Goal: Information Seeking & Learning: Learn about a topic

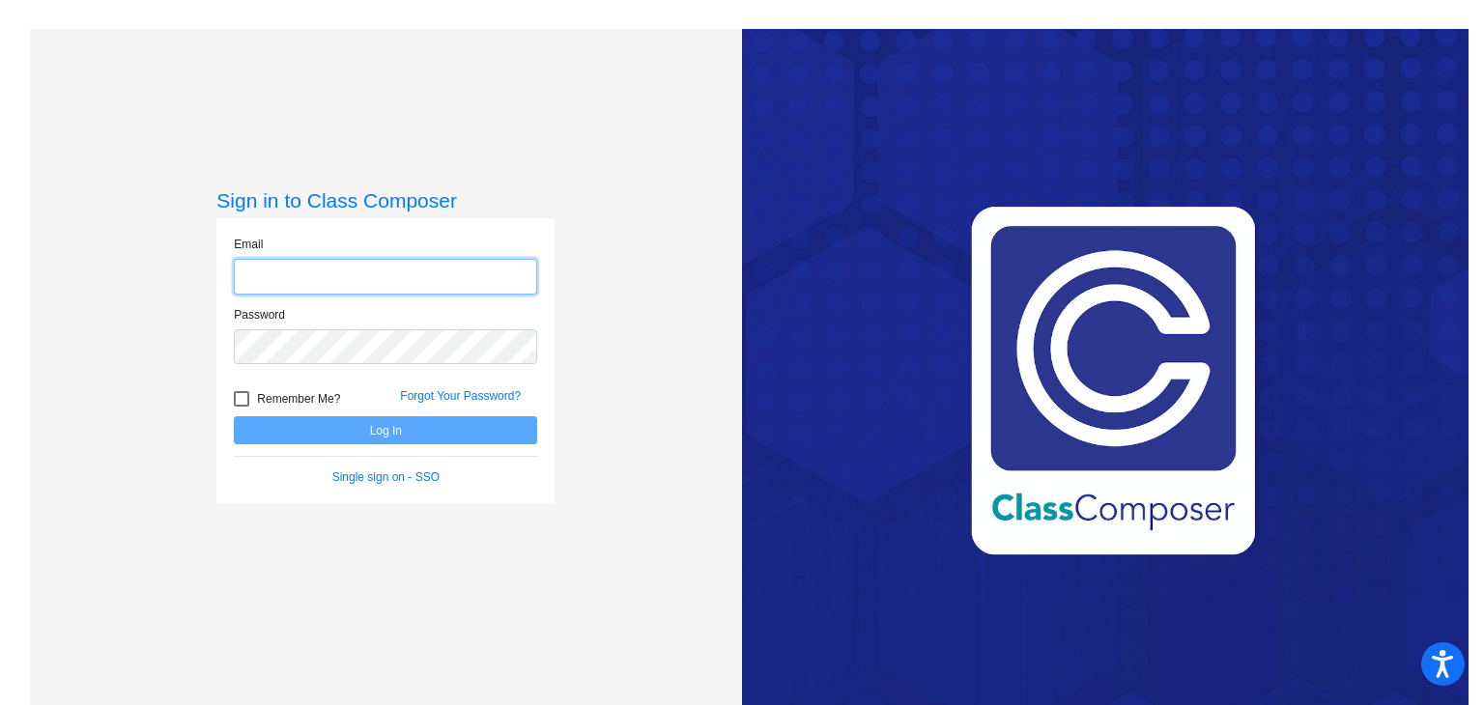
type input "[EMAIL_ADDRESS][DOMAIN_NAME]"
click at [393, 430] on button "Log In" at bounding box center [385, 430] width 303 height 28
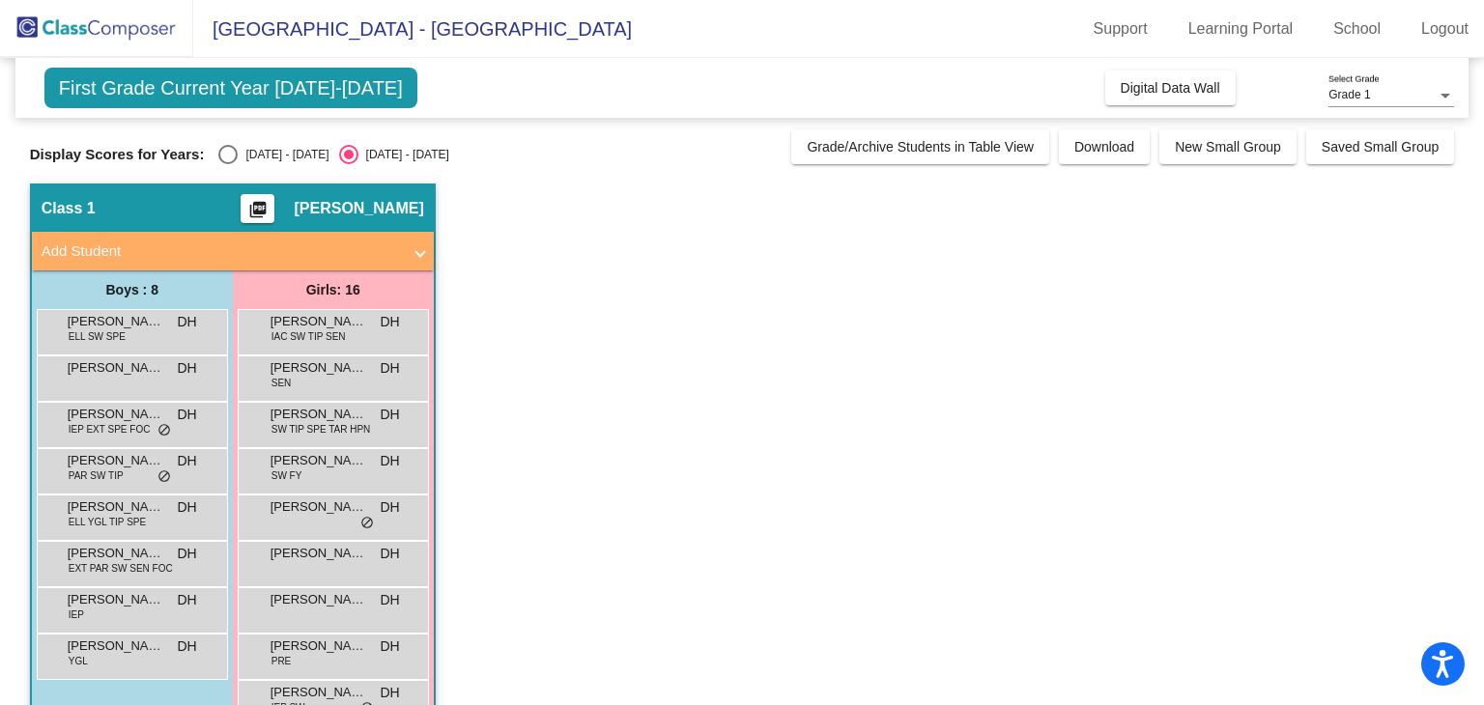
click at [312, 444] on div "[PERSON_NAME]-[GEOGRAPHIC_DATA] SW TIP SPE TAR HPN DH lock do_not_disturb_alt" at bounding box center [333, 425] width 191 height 46
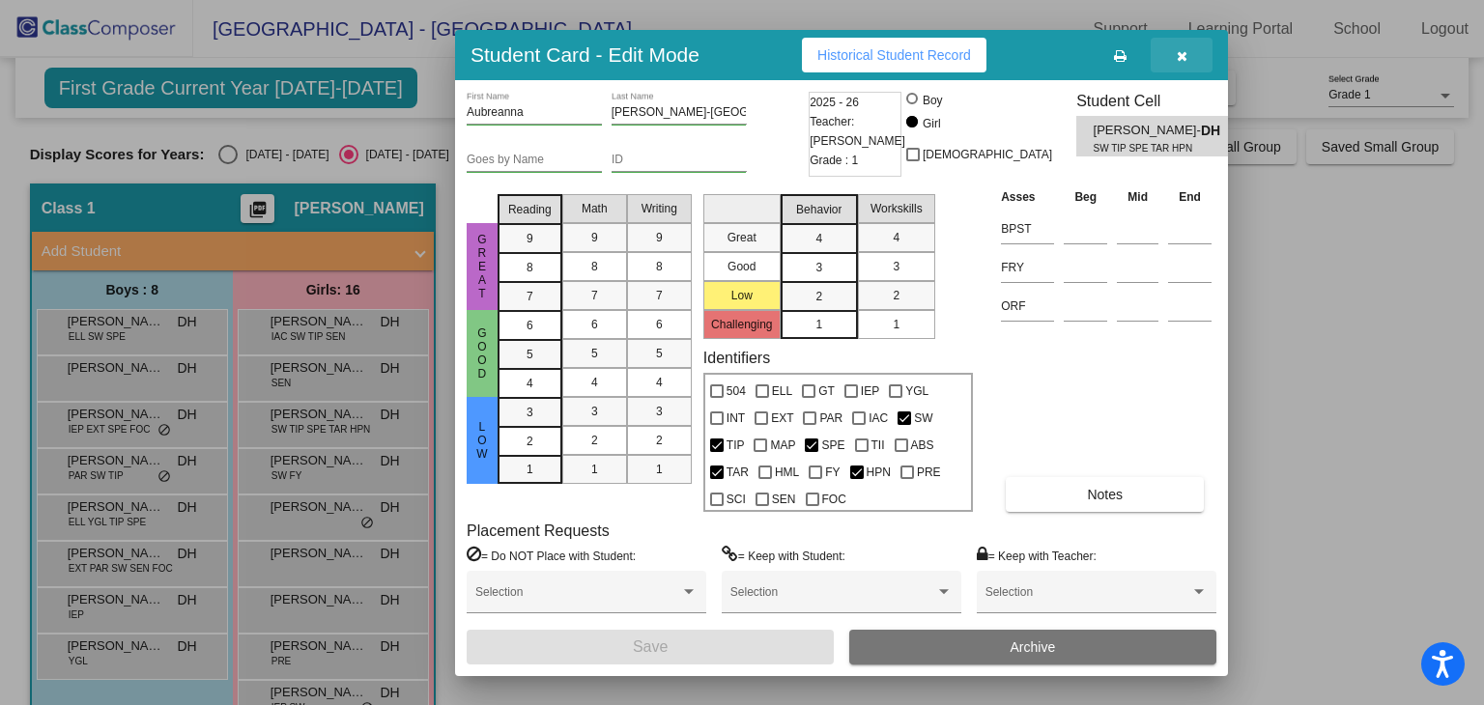
click at [1190, 57] on button "button" at bounding box center [1182, 55] width 62 height 35
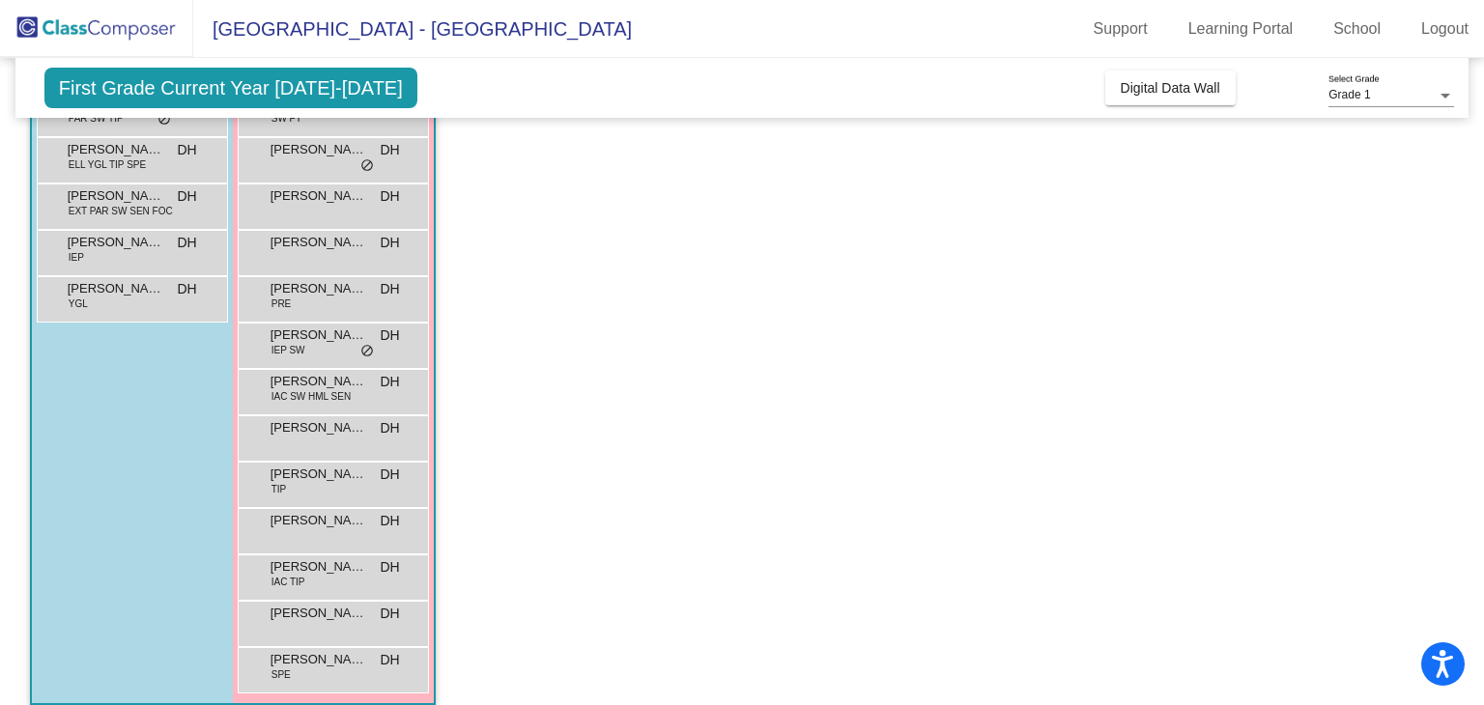
scroll to position [376, 0]
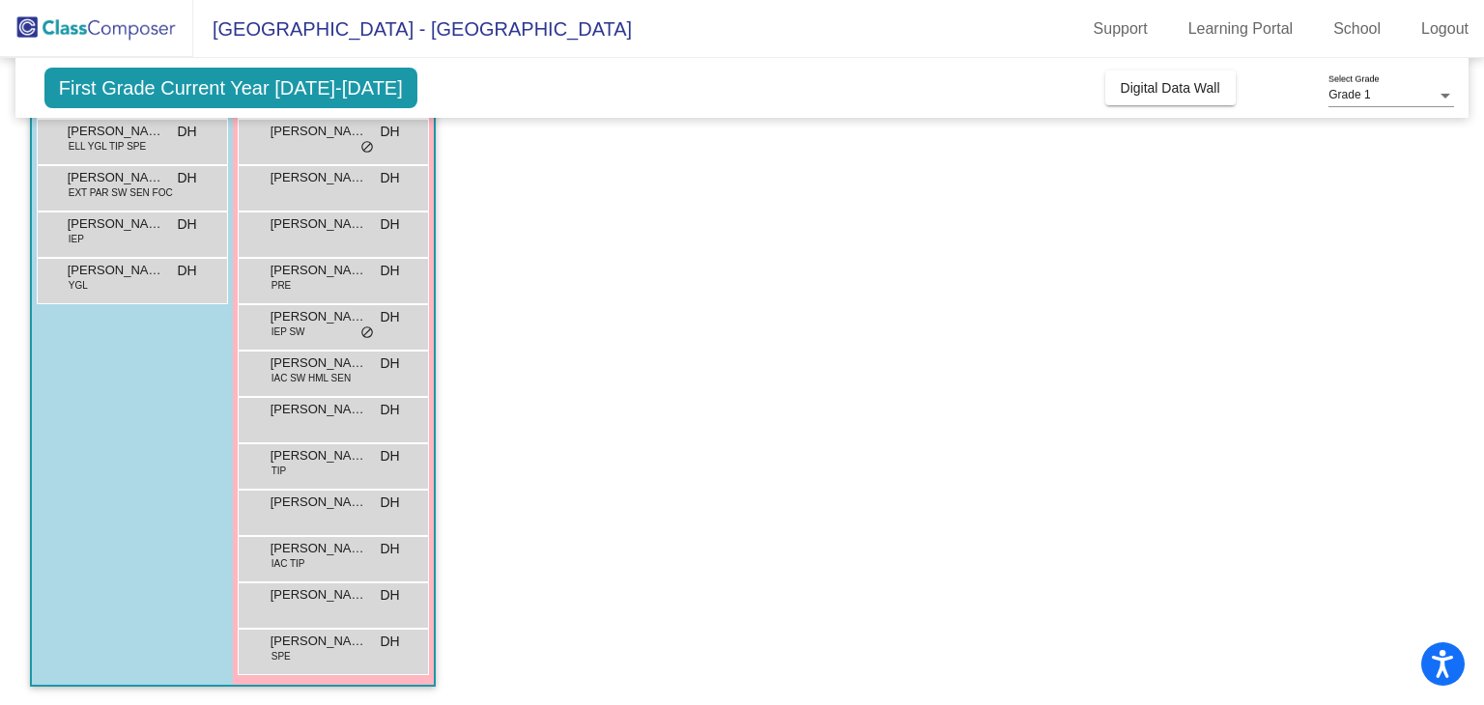
click at [1468, 462] on mat-sidenav-content "Grade 1 Select Grade First Grade Current Year [DATE]-[DATE] Add, Move, or Retai…" at bounding box center [742, 381] width 1484 height 647
click at [327, 604] on div "[PERSON_NAME] DH lock do_not_disturb_alt" at bounding box center [333, 603] width 185 height 40
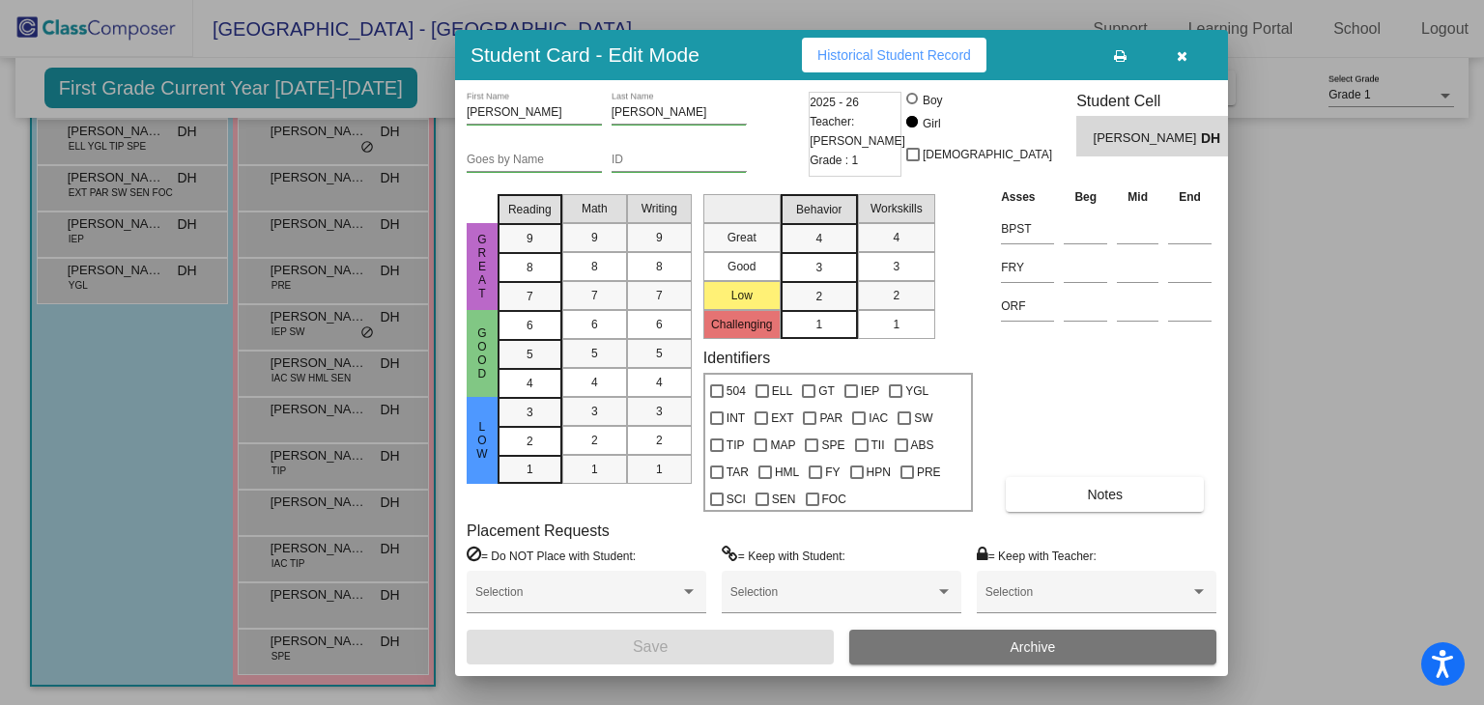
click at [1180, 56] on icon "button" at bounding box center [1182, 56] width 11 height 14
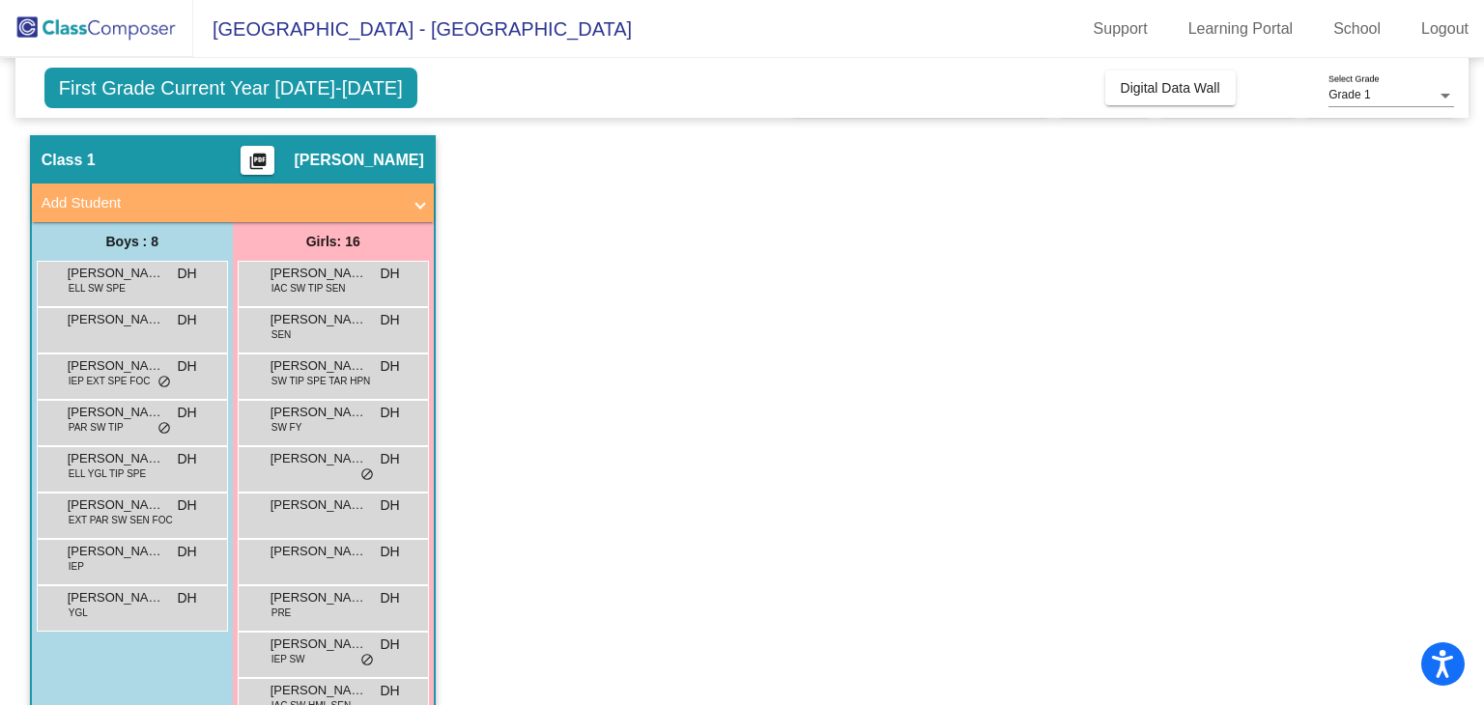
scroll to position [80, 0]
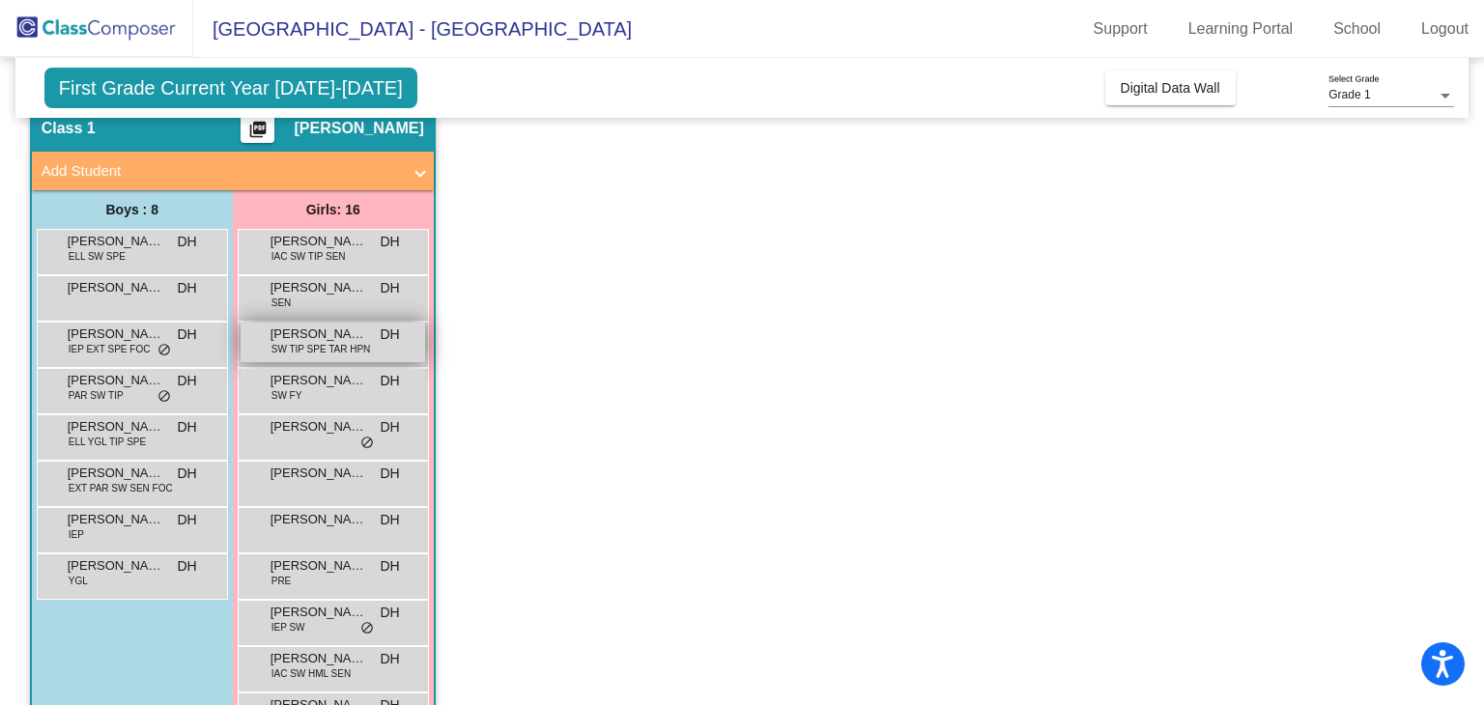
click at [365, 339] on span "[PERSON_NAME]-[GEOGRAPHIC_DATA]" at bounding box center [318, 334] width 97 height 19
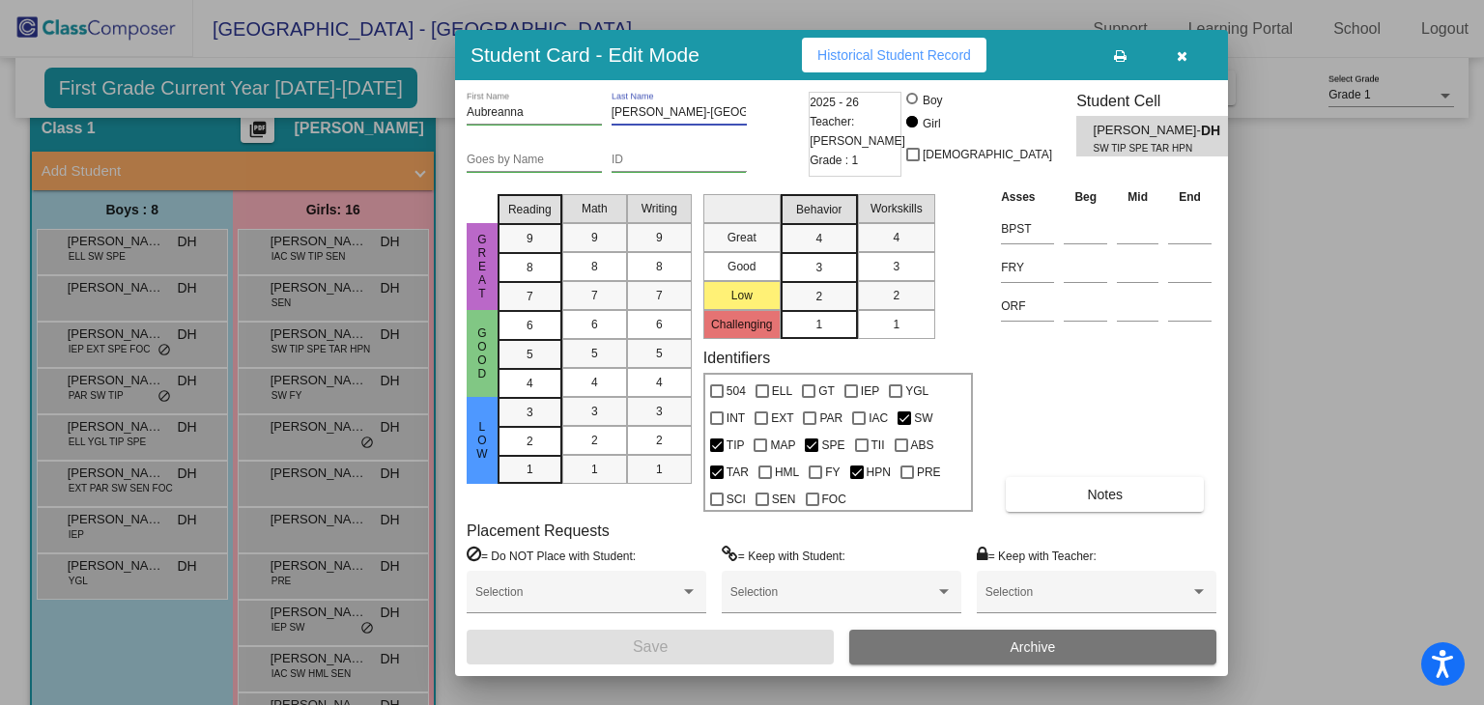
drag, startPoint x: 719, startPoint y: 116, endPoint x: 613, endPoint y: 108, distance: 105.6
click at [613, 108] on input "[PERSON_NAME]-[GEOGRAPHIC_DATA]" at bounding box center [678, 113] width 135 height 14
click at [1187, 54] on button "button" at bounding box center [1182, 55] width 62 height 35
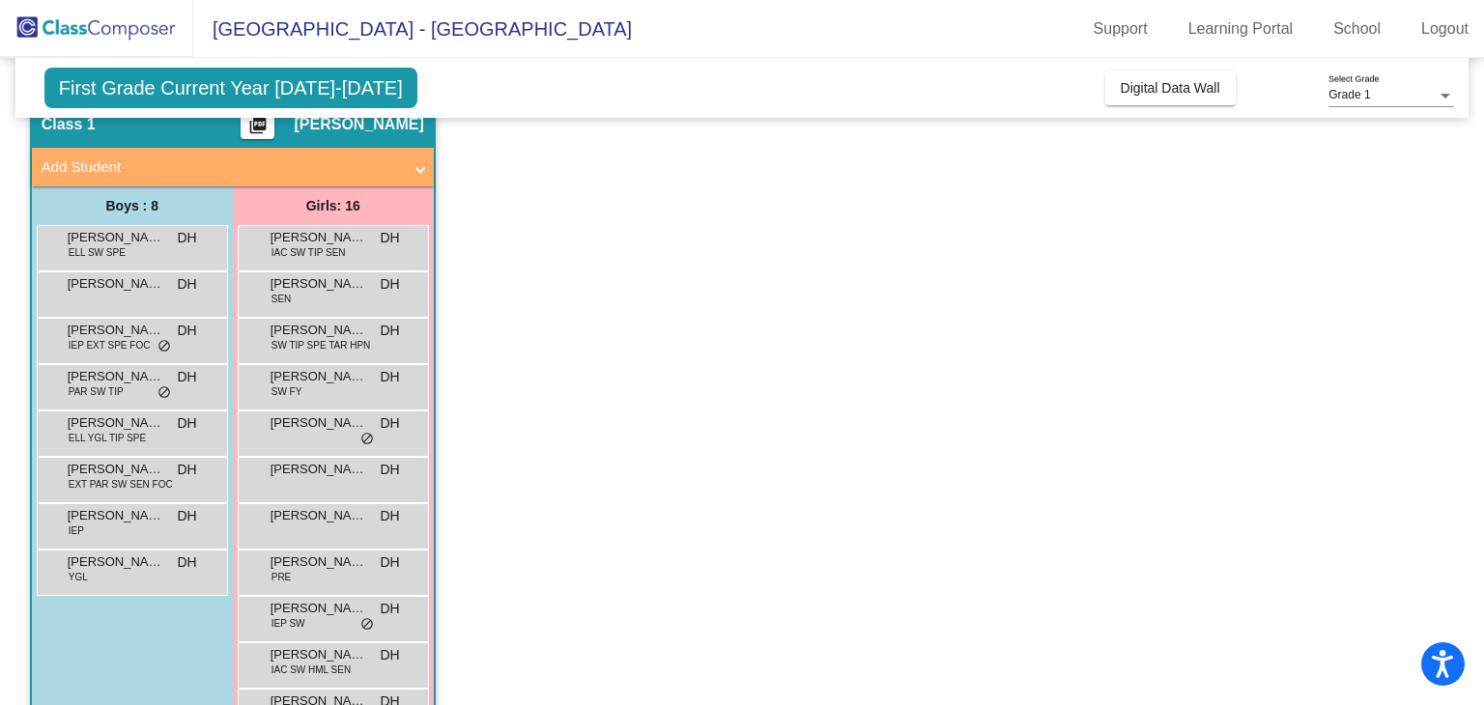
scroll to position [97, 0]
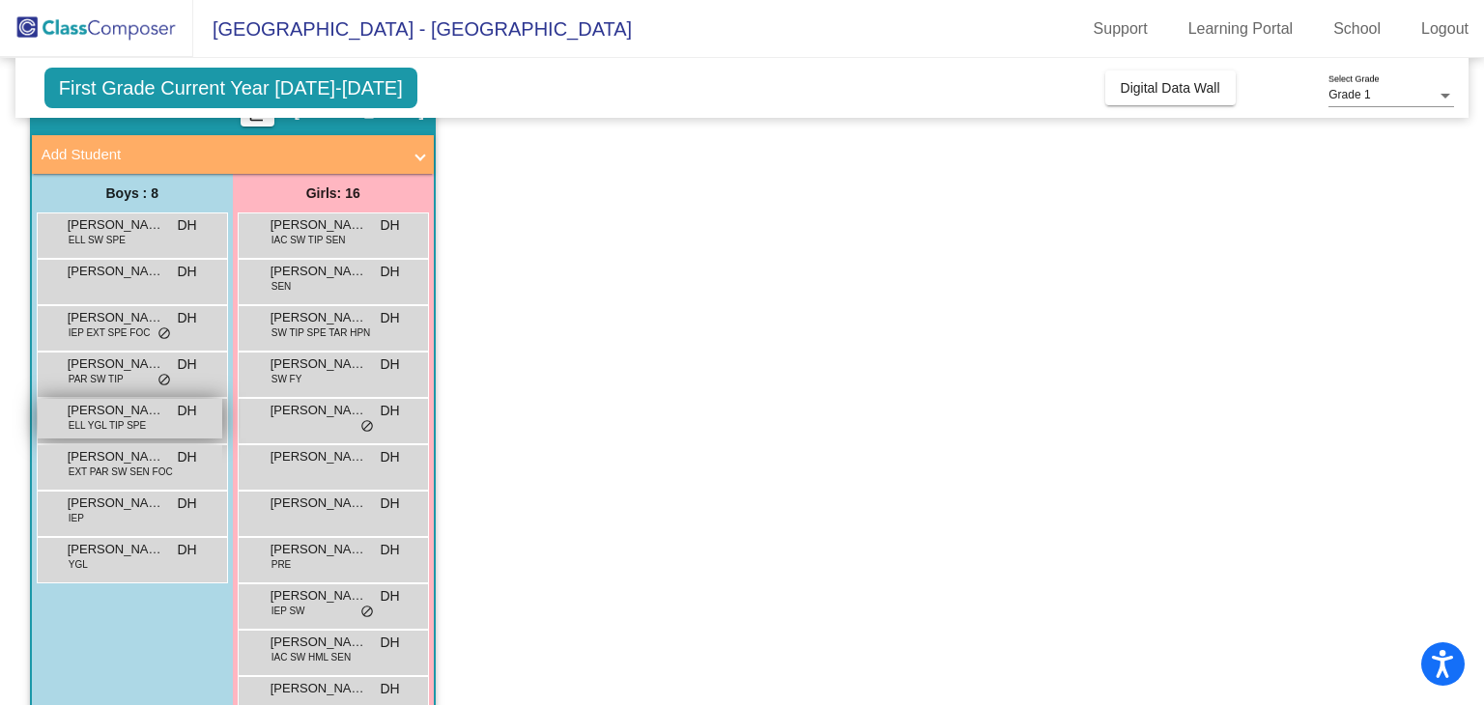
click at [153, 414] on span "[PERSON_NAME] [PERSON_NAME]" at bounding box center [116, 410] width 97 height 19
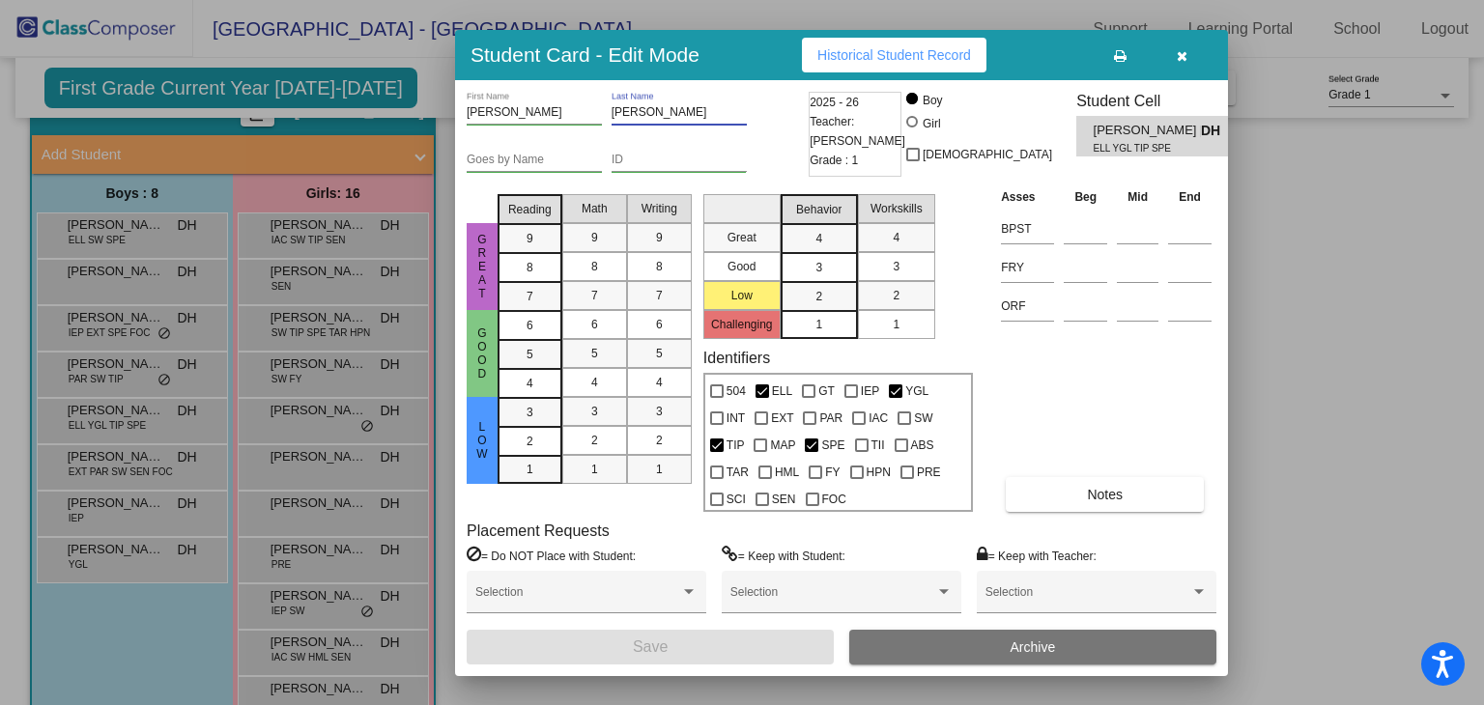
drag, startPoint x: 689, startPoint y: 108, endPoint x: 587, endPoint y: 99, distance: 101.9
click at [587, 99] on div "[PERSON_NAME] First Name [PERSON_NAME] Last Name" at bounding box center [635, 115] width 337 height 47
click at [1180, 54] on icon "button" at bounding box center [1182, 56] width 11 height 14
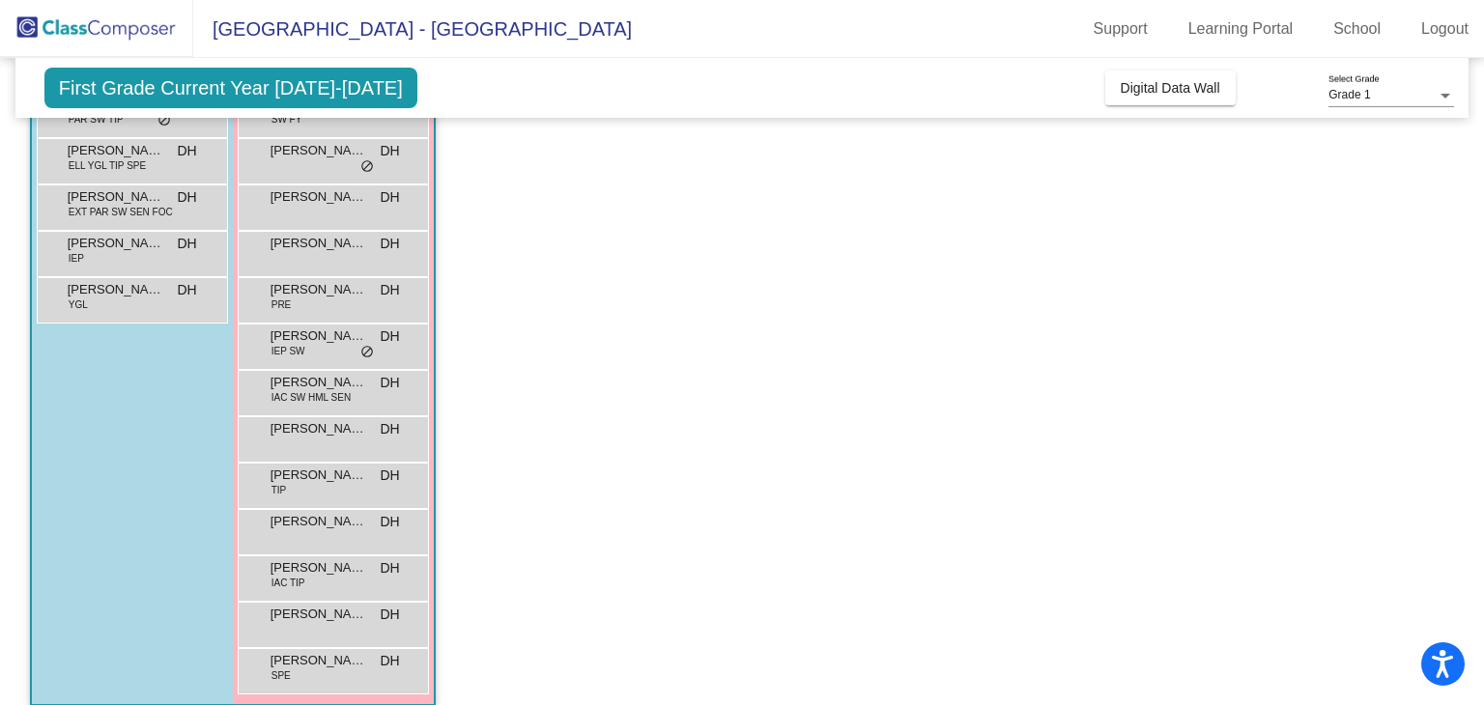
scroll to position [376, 0]
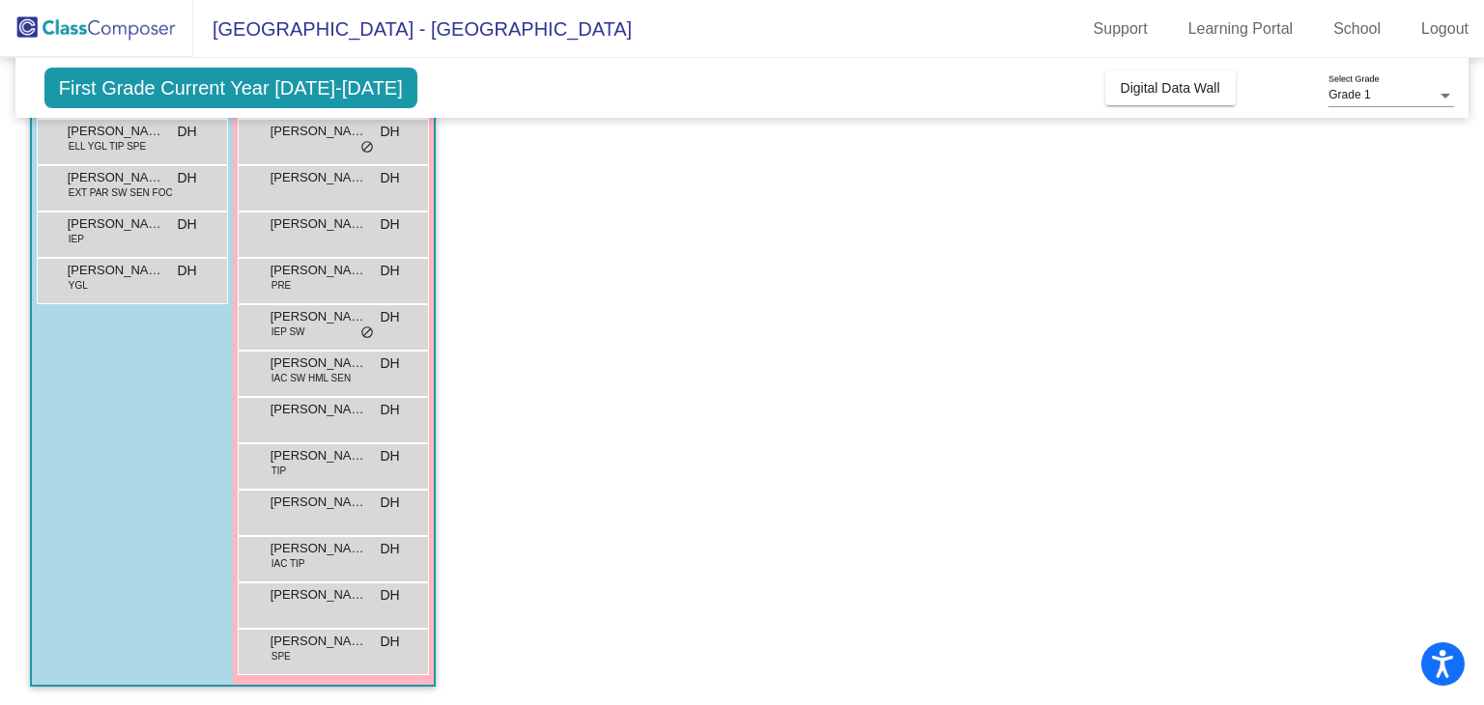
click at [1468, 441] on mat-sidenav-content "Grade 1 Select Grade First Grade Current Year [DATE]-[DATE] Add, Move, or Retai…" at bounding box center [742, 381] width 1484 height 647
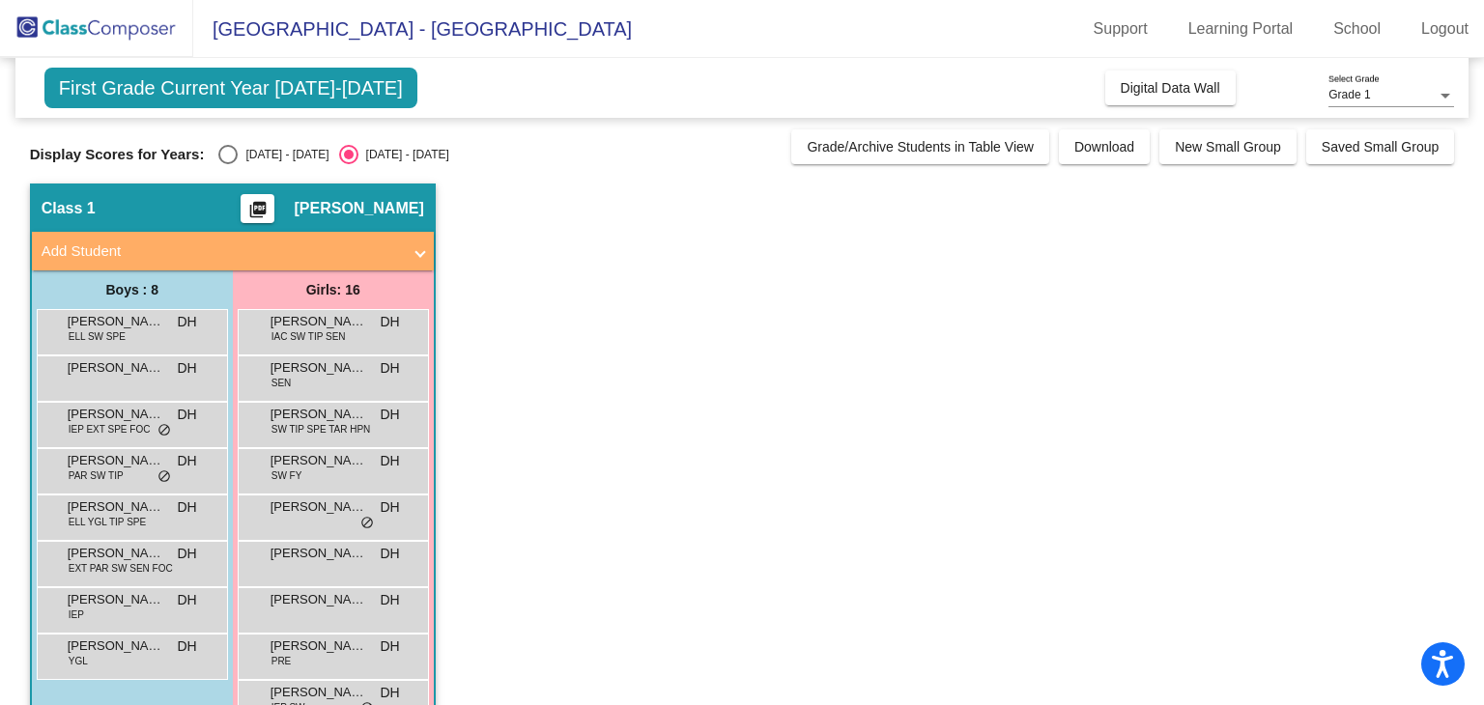
click at [251, 150] on div "[DATE] - [DATE]" at bounding box center [283, 154] width 91 height 17
click at [228, 164] on input "[DATE] - [DATE]" at bounding box center [227, 164] width 1 height 1
radio input "true"
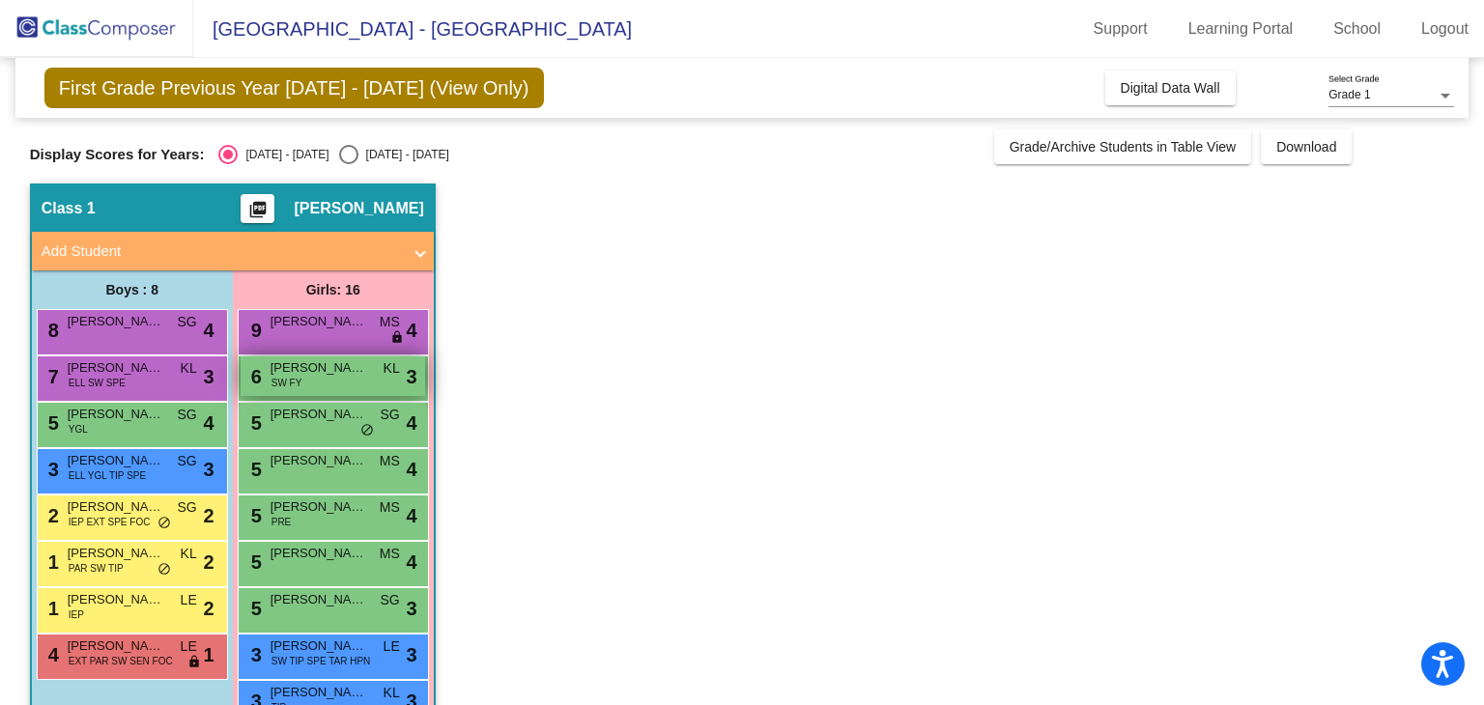
click at [315, 374] on span "[PERSON_NAME]" at bounding box center [318, 367] width 97 height 19
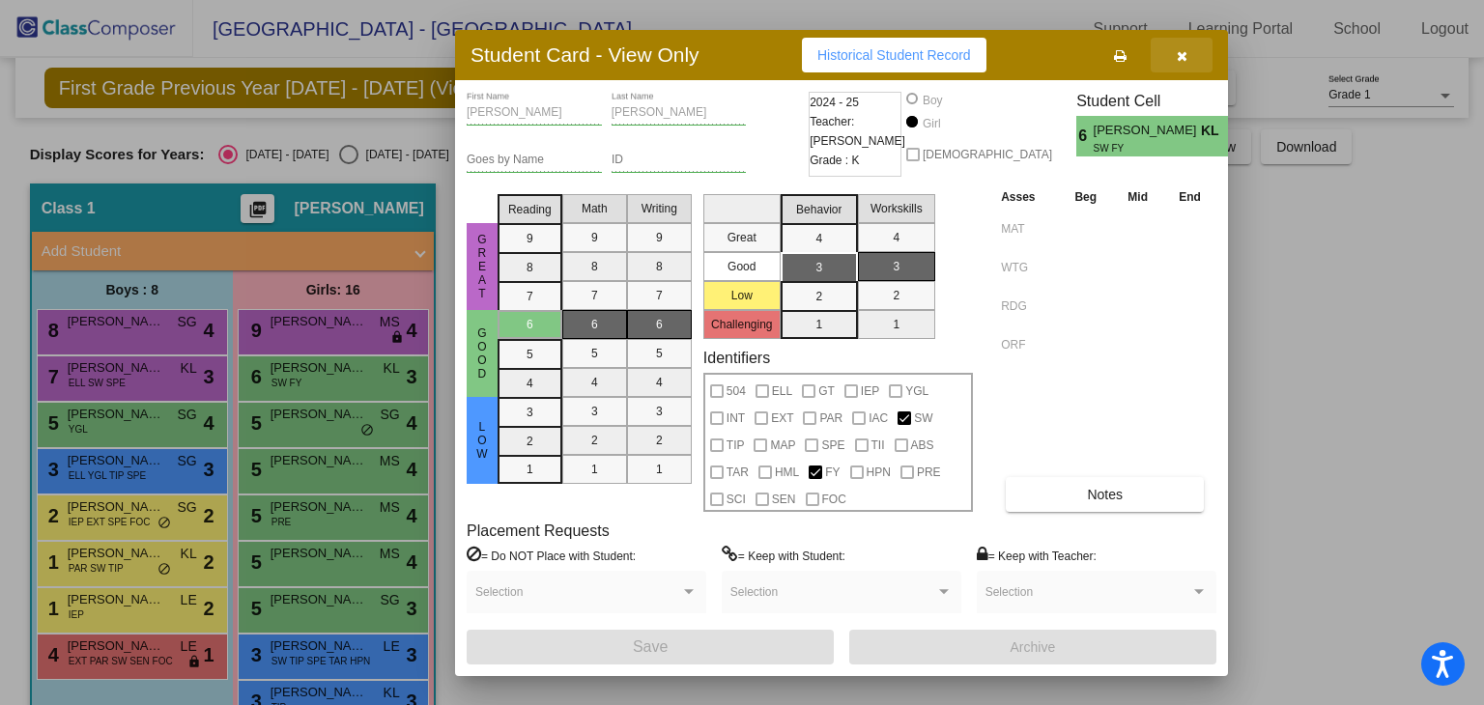
click at [1190, 49] on button "button" at bounding box center [1182, 55] width 62 height 35
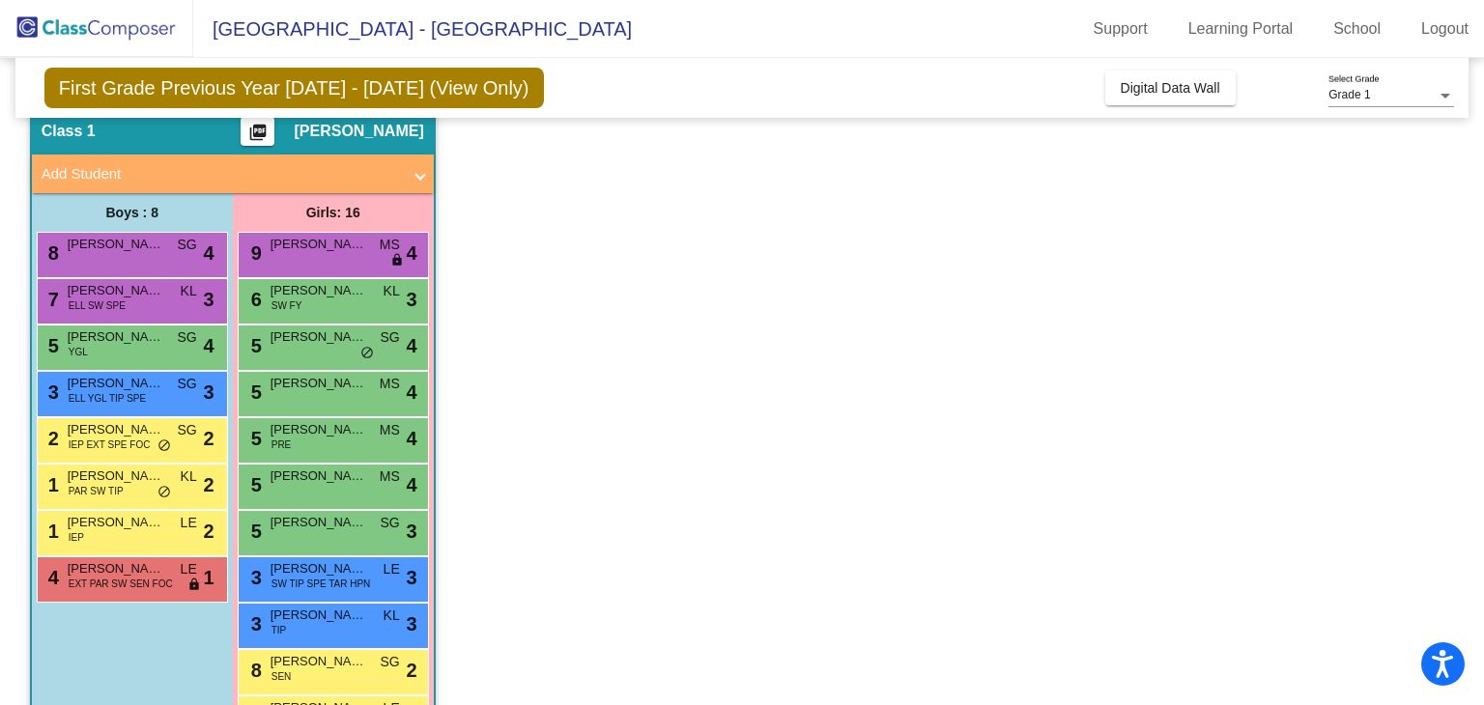
scroll to position [80, 0]
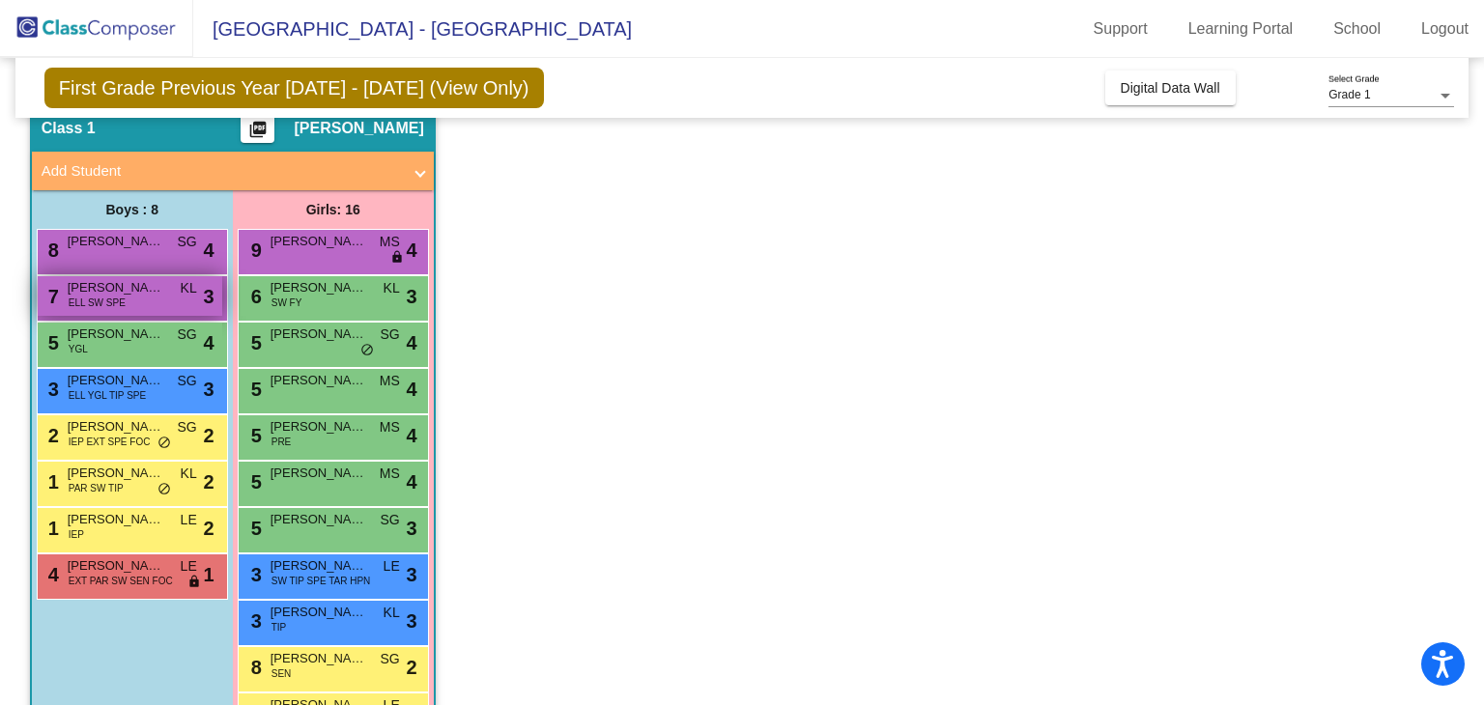
click at [114, 307] on span "ELL SW SPE" at bounding box center [97, 303] width 57 height 14
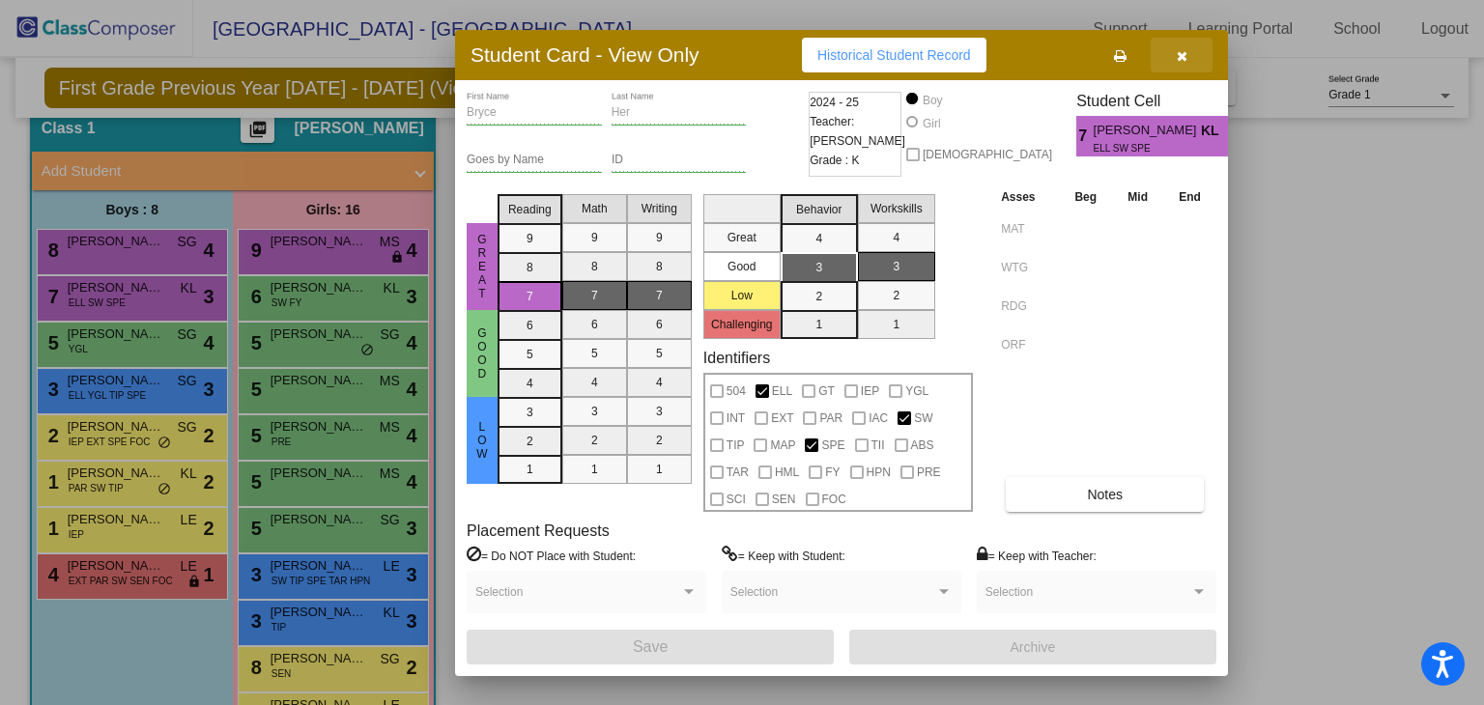
click at [1175, 43] on button "button" at bounding box center [1182, 55] width 62 height 35
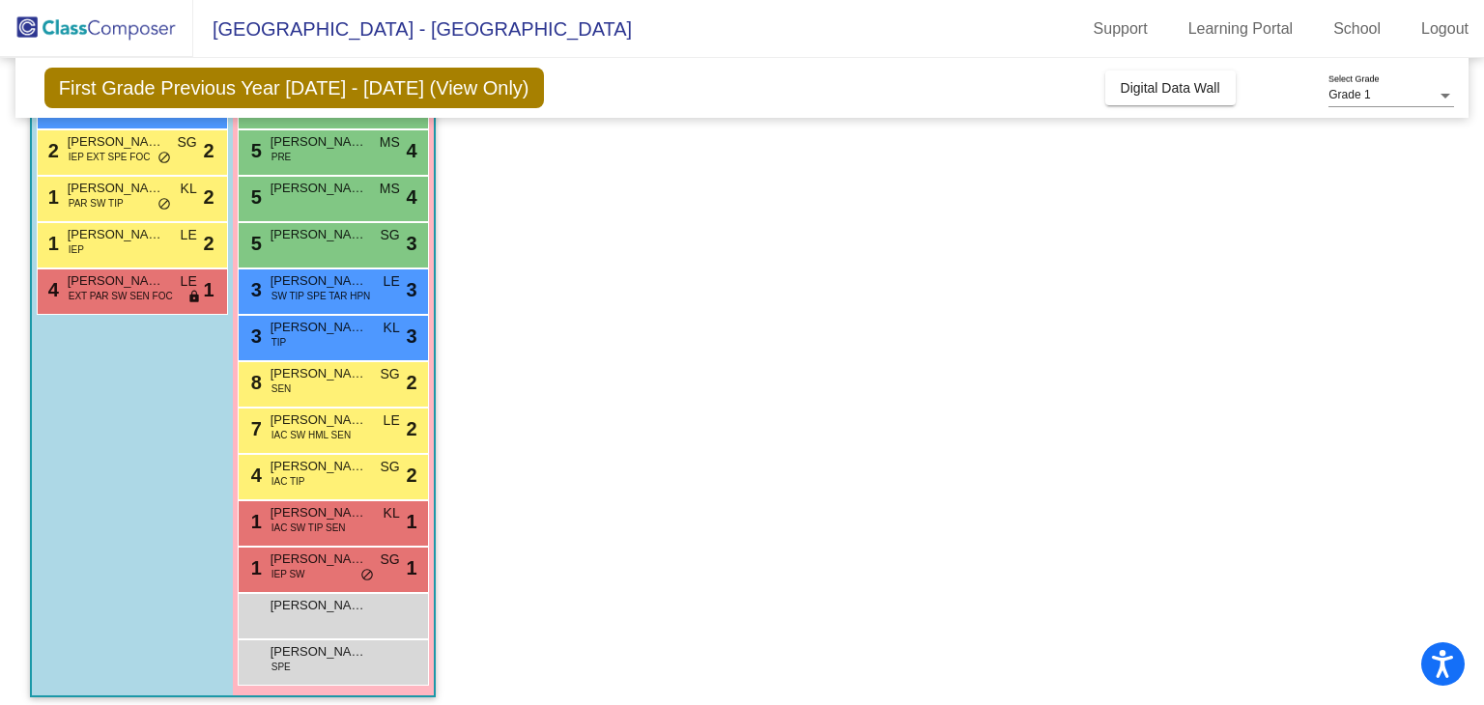
scroll to position [376, 0]
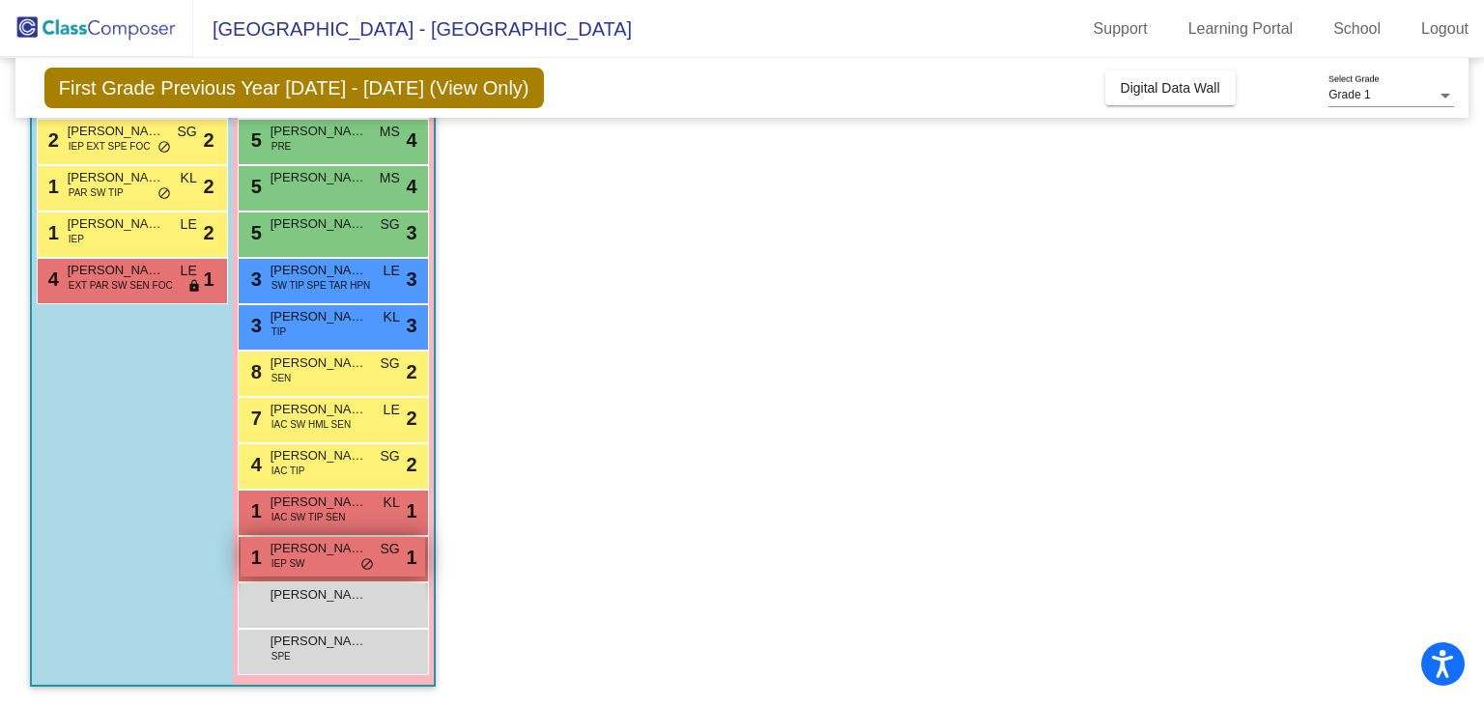
click at [305, 557] on div "1 Jamilei [PERSON_NAME] IEP SW SG lock do_not_disturb_alt 1" at bounding box center [333, 557] width 185 height 40
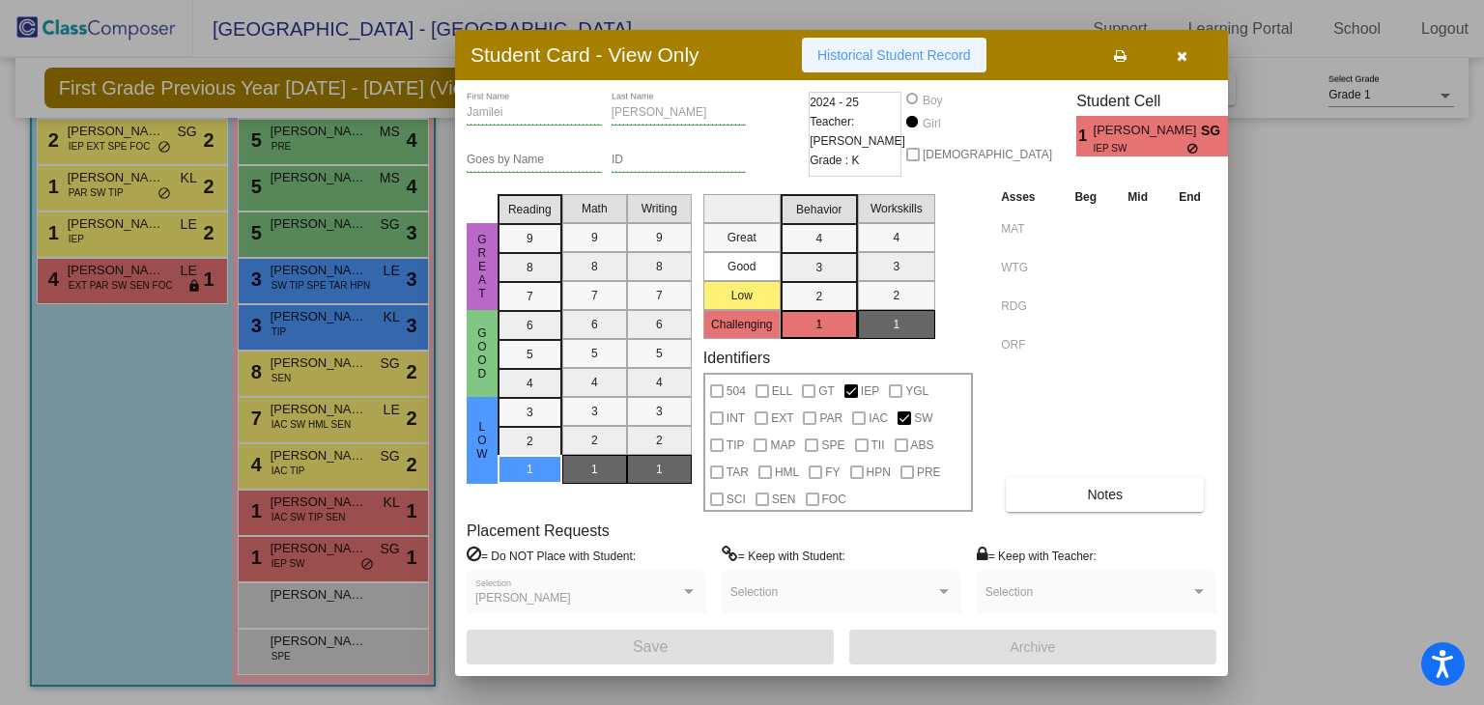
click at [925, 62] on span "Historical Student Record" at bounding box center [894, 54] width 154 height 15
click at [1185, 51] on icon "button" at bounding box center [1182, 56] width 11 height 14
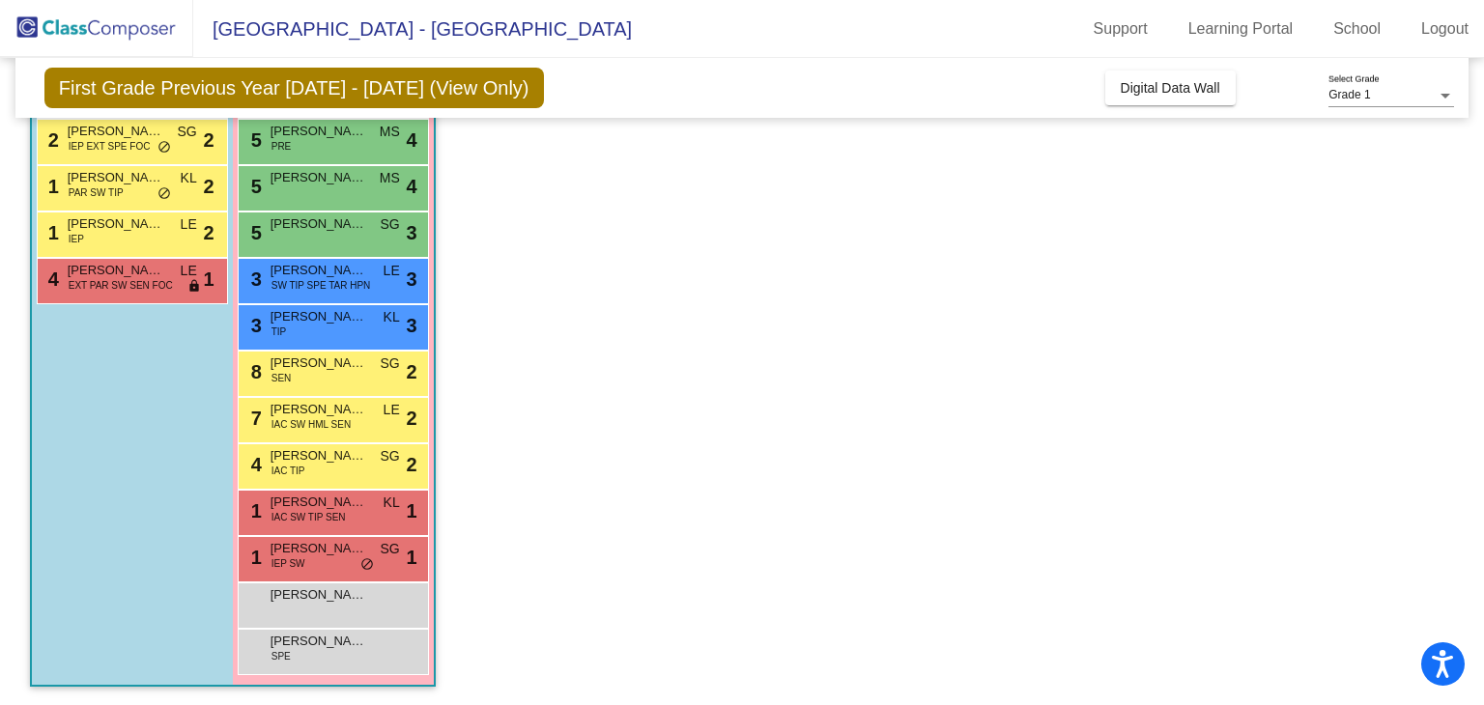
click at [666, 327] on app-classroom "Class 1 picture_as_pdf [PERSON_NAME] Add Student First Name Last Name Student I…" at bounding box center [742, 257] width 1425 height 898
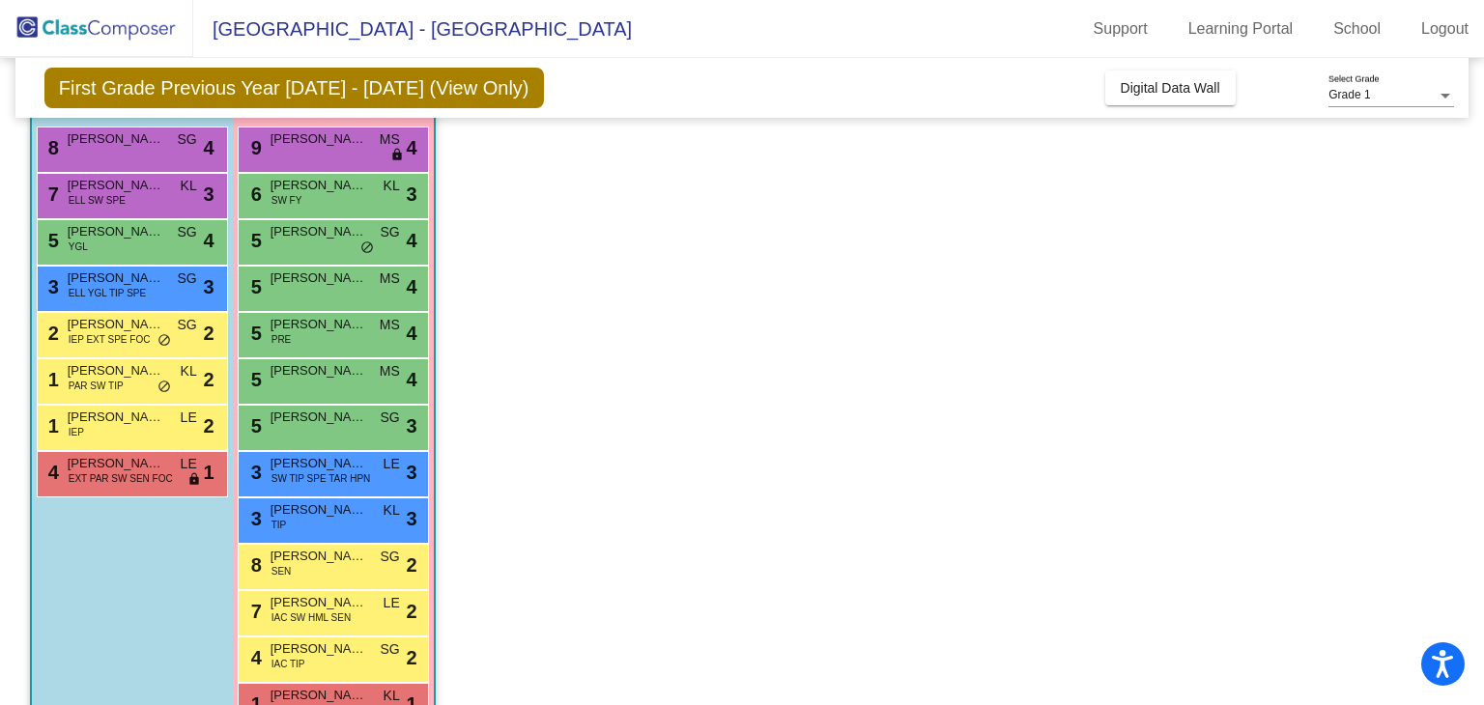
scroll to position [144, 0]
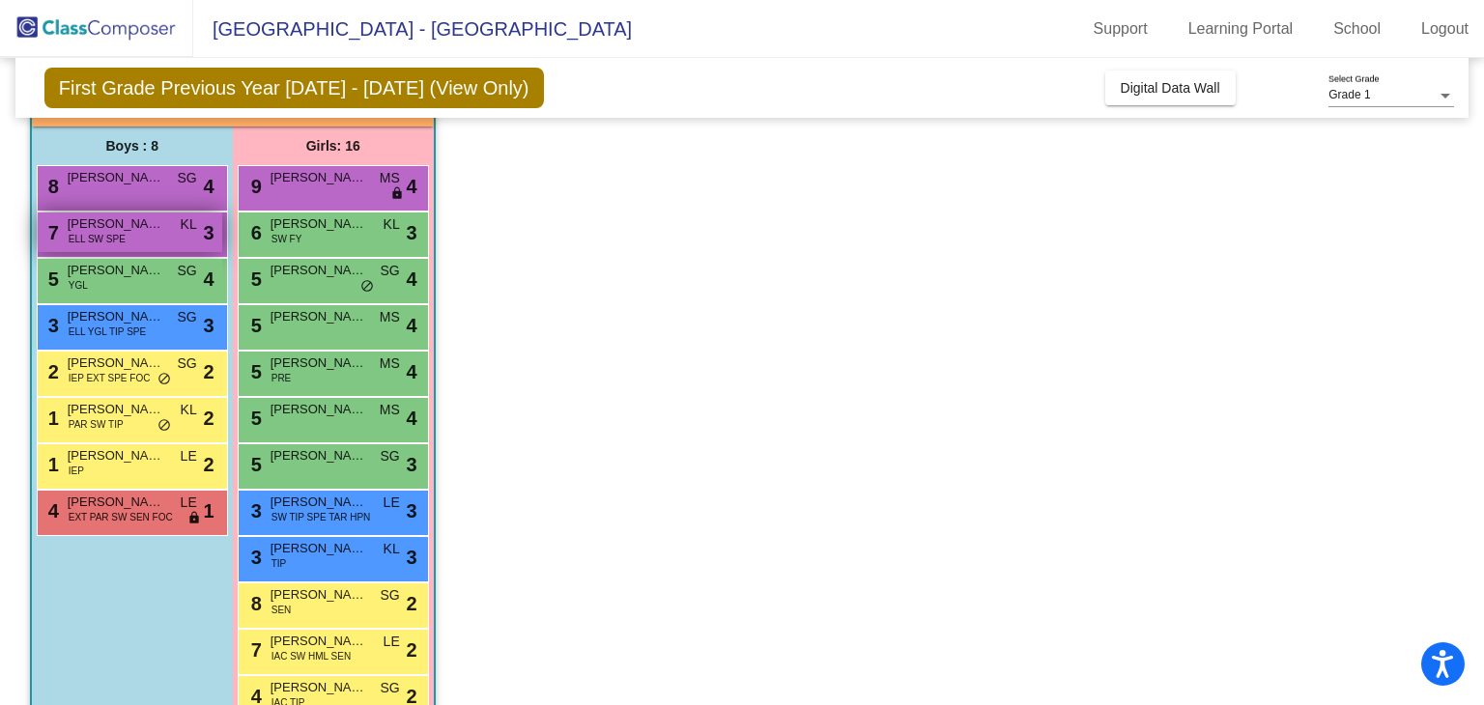
click at [156, 218] on span "[PERSON_NAME]" at bounding box center [116, 223] width 97 height 19
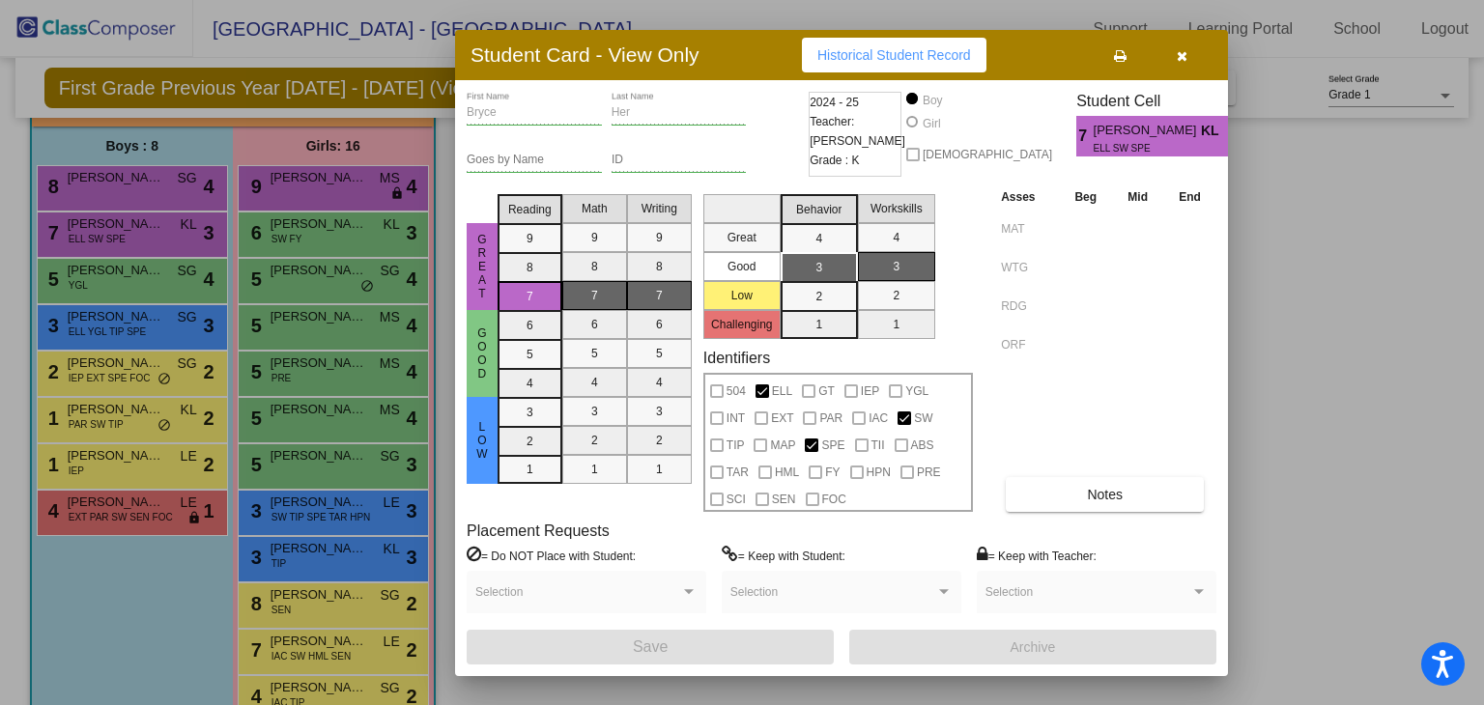
click at [1189, 47] on button "button" at bounding box center [1182, 55] width 62 height 35
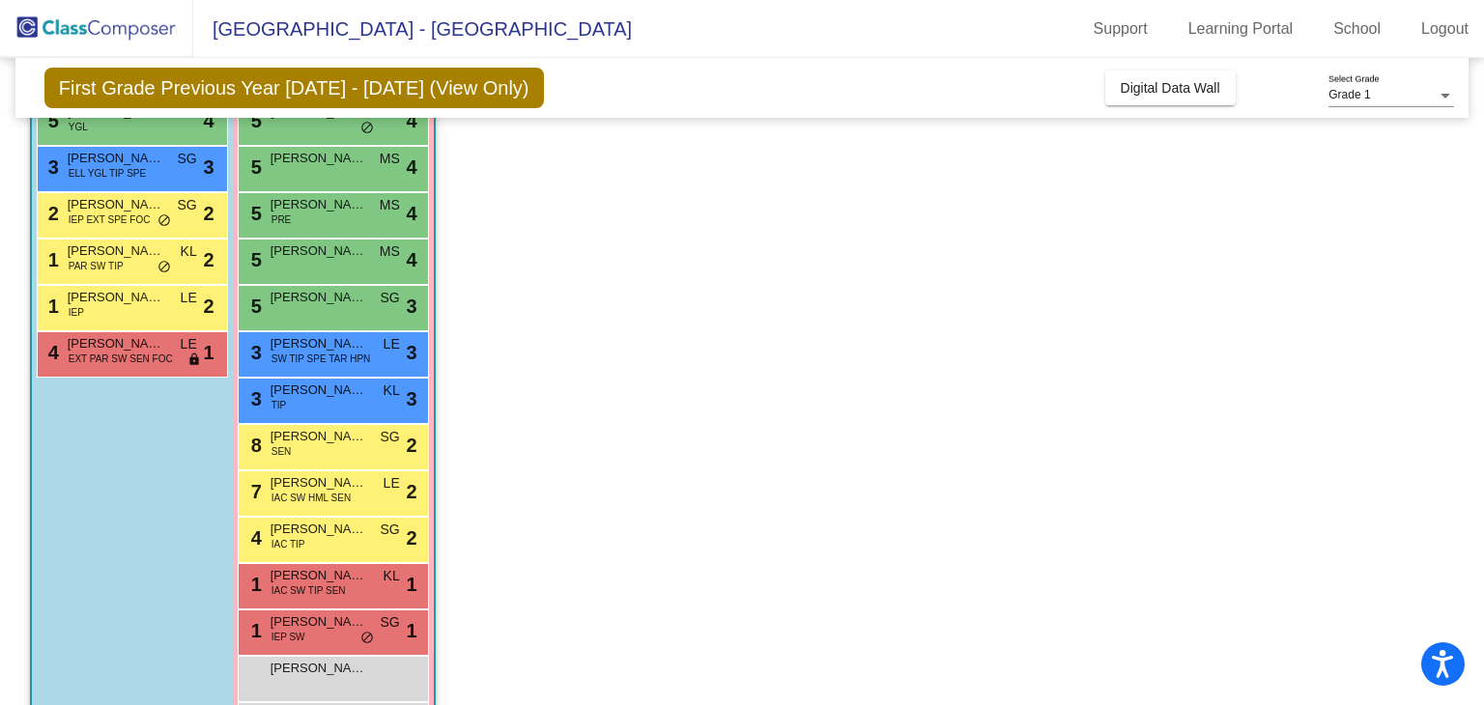
scroll to position [317, 0]
